Goal: Task Accomplishment & Management: Manage account settings

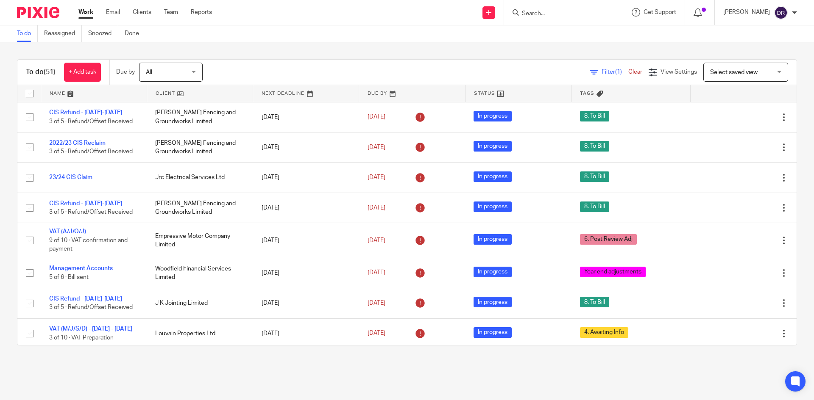
click at [551, 15] on input "Search" at bounding box center [559, 14] width 76 height 8
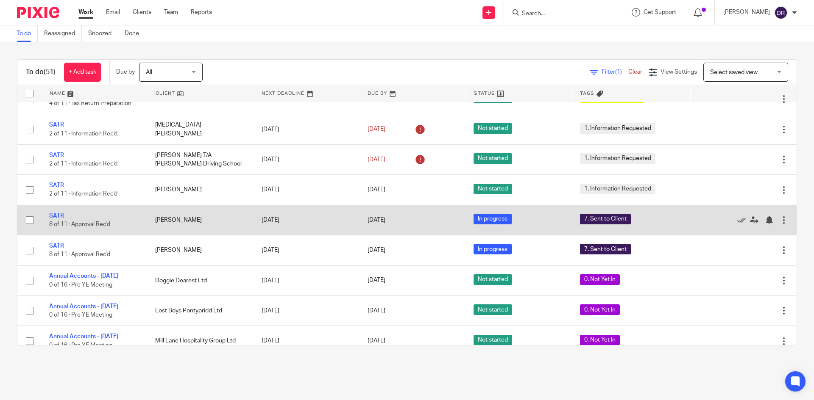
scroll to position [1017, 0]
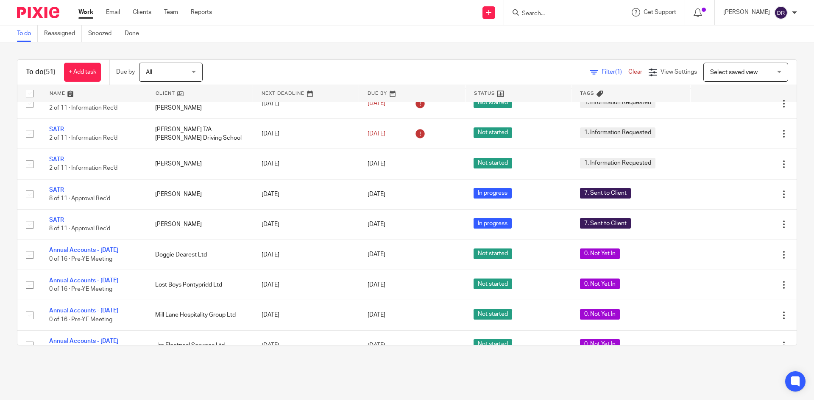
click at [48, 17] on img at bounding box center [38, 12] width 42 height 11
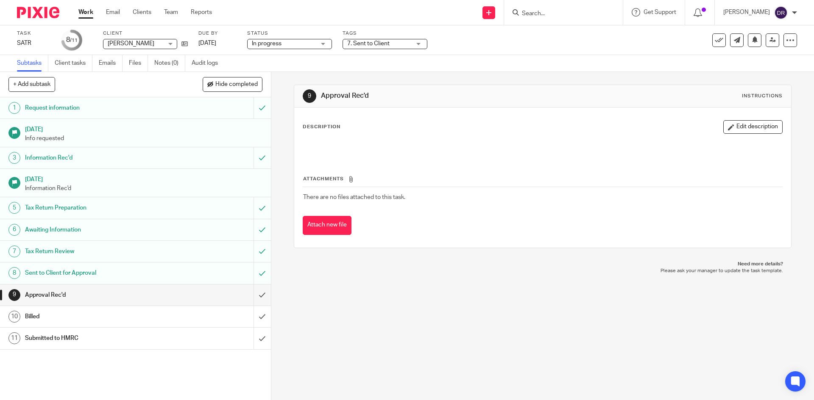
click at [406, 49] on div "7. Sent to Client" at bounding box center [384, 44] width 85 height 10
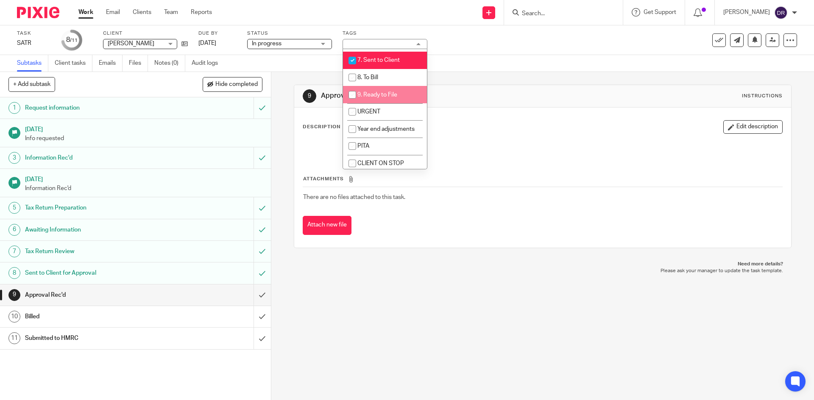
scroll to position [127, 0]
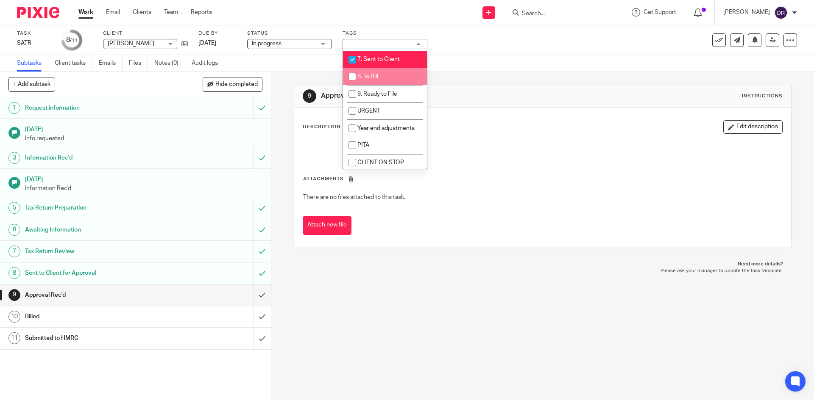
click at [389, 72] on li "8. To Bill" at bounding box center [385, 76] width 84 height 17
checkbox input "true"
click at [389, 55] on li "7. Sent to Client" at bounding box center [385, 59] width 84 height 17
checkbox input "false"
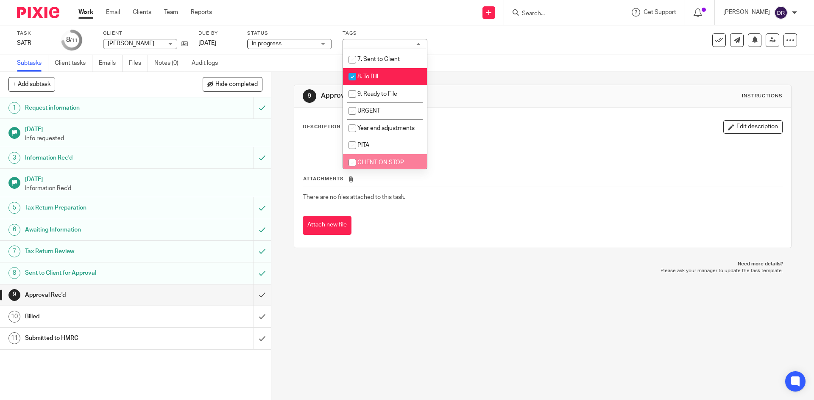
click at [368, 286] on div "9 Approval Rec'd Instructions Description Edit description Attachments There ar…" at bounding box center [542, 236] width 542 height 328
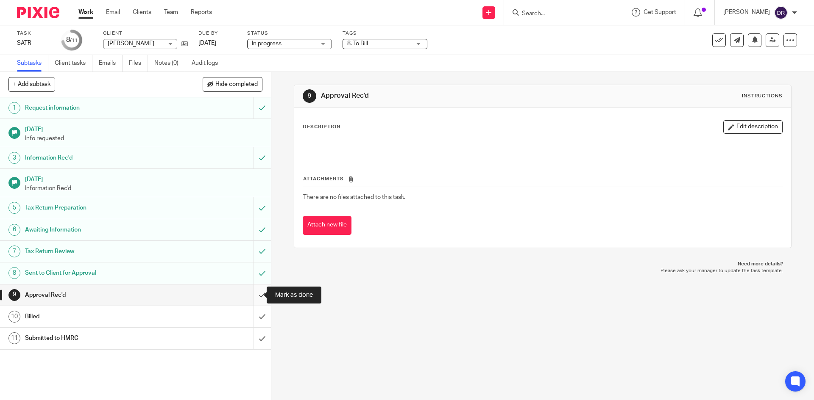
click at [251, 295] on input "submit" at bounding box center [135, 295] width 271 height 21
click at [254, 314] on input "submit" at bounding box center [135, 316] width 271 height 21
click at [256, 337] on input "submit" at bounding box center [135, 338] width 271 height 21
click at [367, 42] on span "7. Sent to Client" at bounding box center [368, 44] width 42 height 6
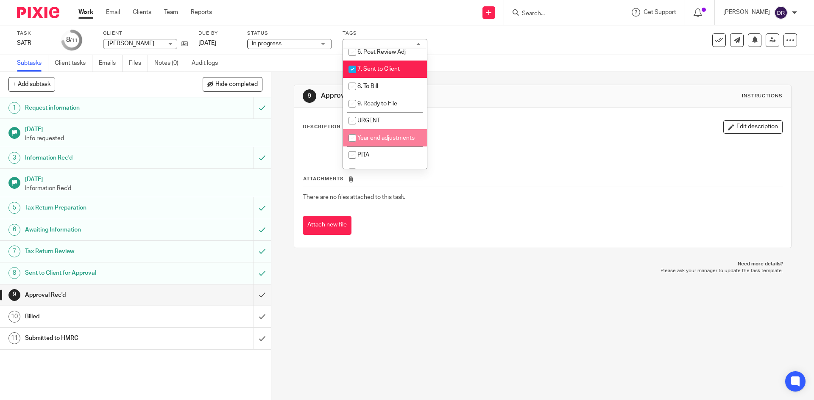
scroll to position [104, 0]
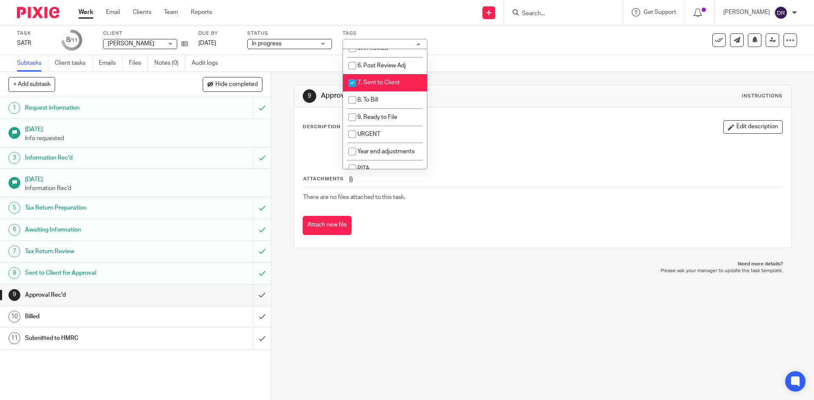
click at [381, 83] on span "7. Sent to Client" at bounding box center [378, 83] width 42 height 6
checkbox input "false"
click at [381, 97] on li "8. To Bill" at bounding box center [385, 100] width 84 height 17
checkbox input "true"
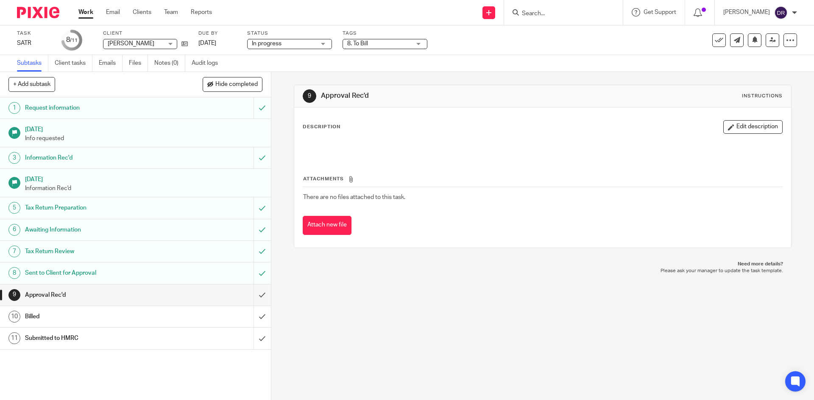
click at [388, 270] on p "Please ask your manager to update the task template." at bounding box center [542, 271] width 480 height 7
drag, startPoint x: 253, startPoint y: 295, endPoint x: 250, endPoint y: 311, distance: 16.7
click at [253, 295] on input "submit" at bounding box center [135, 295] width 271 height 21
drag, startPoint x: 250, startPoint y: 311, endPoint x: 253, endPoint y: 333, distance: 21.9
click at [250, 312] on input "submit" at bounding box center [135, 316] width 271 height 21
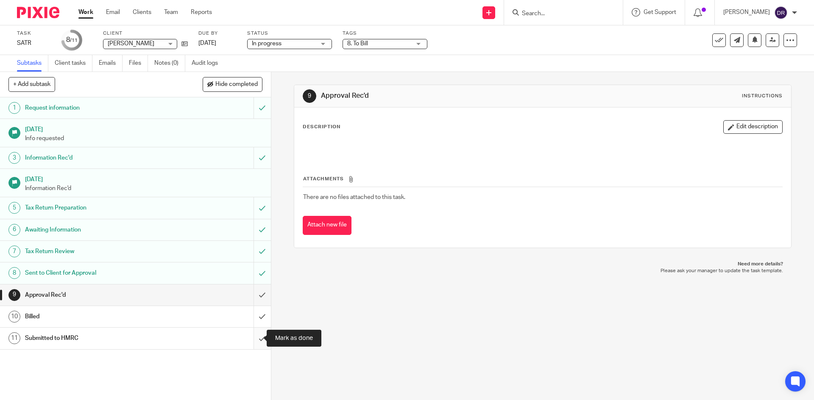
click at [253, 339] on input "submit" at bounding box center [135, 338] width 271 height 21
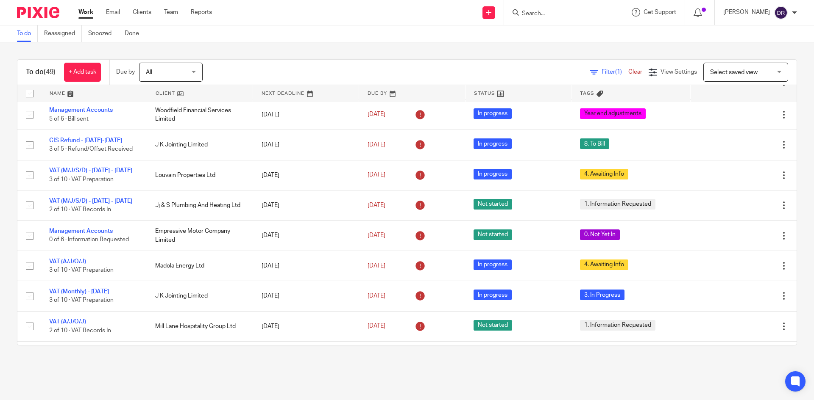
scroll to position [170, 0]
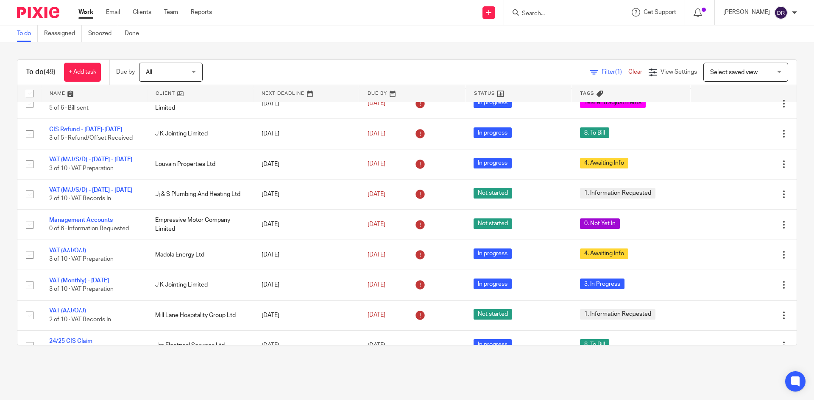
click at [553, 15] on input "Search" at bounding box center [559, 14] width 76 height 8
type input "volume"
click at [534, 31] on link at bounding box center [571, 33] width 105 height 13
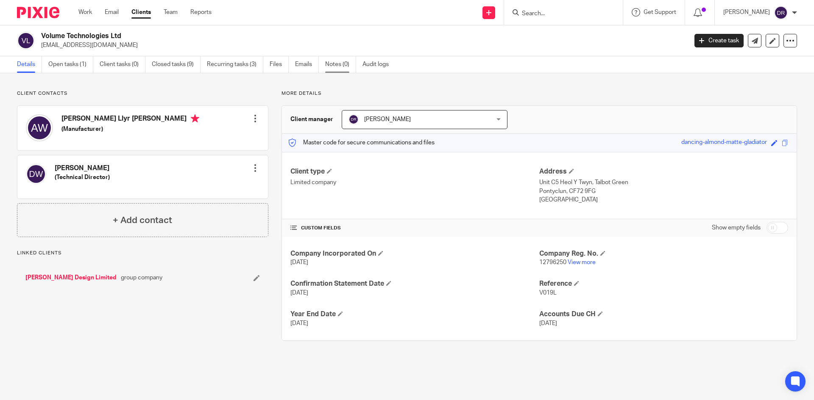
click at [353, 64] on link "Notes (0)" at bounding box center [340, 64] width 31 height 17
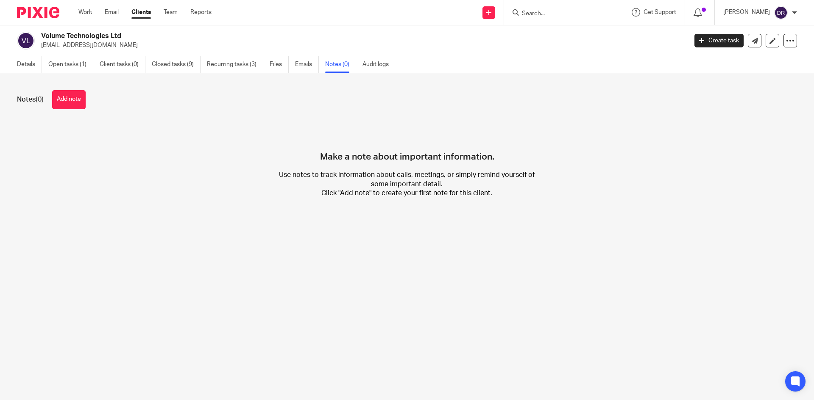
click at [373, 65] on link "Audit logs" at bounding box center [378, 64] width 33 height 17
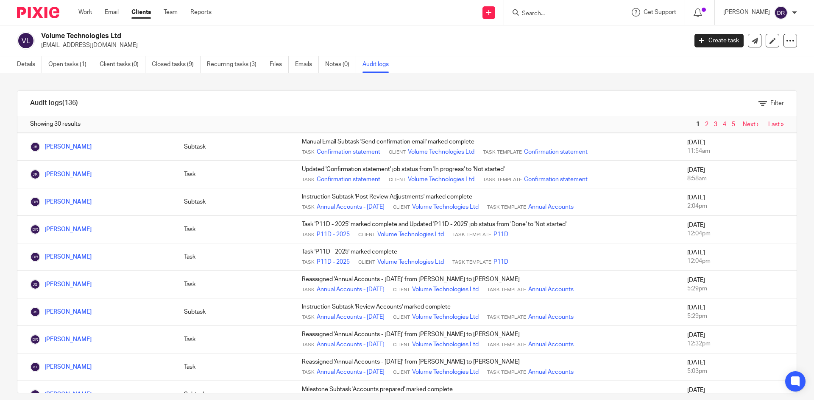
scroll to position [212, 0]
